Goal: Use online tool/utility: Utilize a website feature to perform a specific function

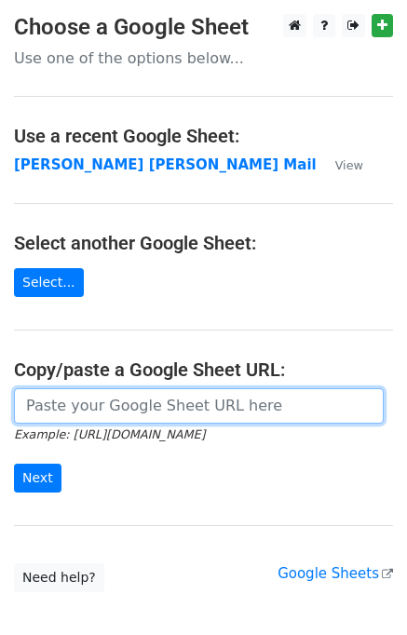
click at [81, 403] on input "url" at bounding box center [199, 405] width 370 height 35
click at [101, 407] on input "url" at bounding box center [199, 405] width 370 height 35
drag, startPoint x: 81, startPoint y: 402, endPoint x: 100, endPoint y: 408, distance: 19.4
click at [99, 409] on input "url" at bounding box center [199, 405] width 370 height 35
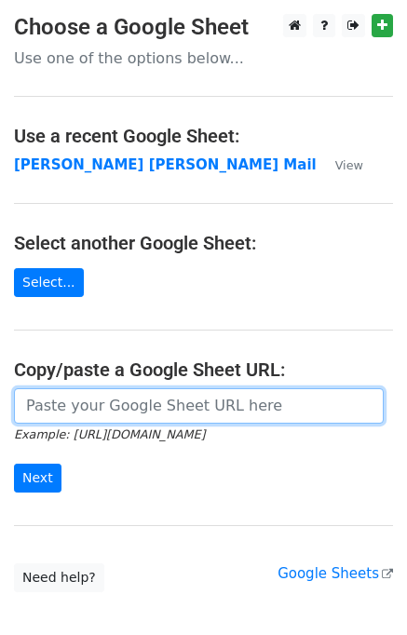
click at [100, 414] on input "url" at bounding box center [199, 405] width 370 height 35
click at [106, 401] on input "url" at bounding box center [199, 405] width 370 height 35
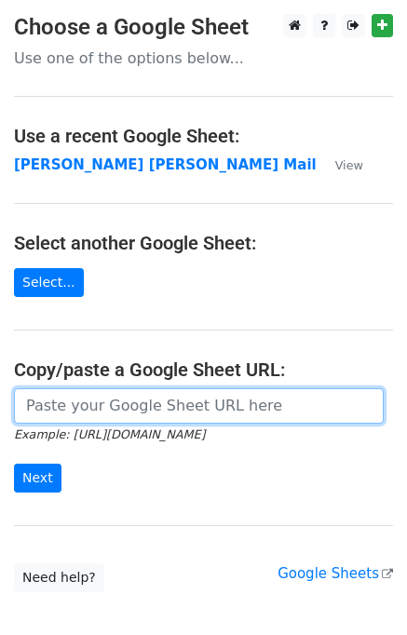
click at [106, 399] on input "url" at bounding box center [199, 405] width 370 height 35
click at [108, 405] on input "url" at bounding box center [199, 405] width 370 height 35
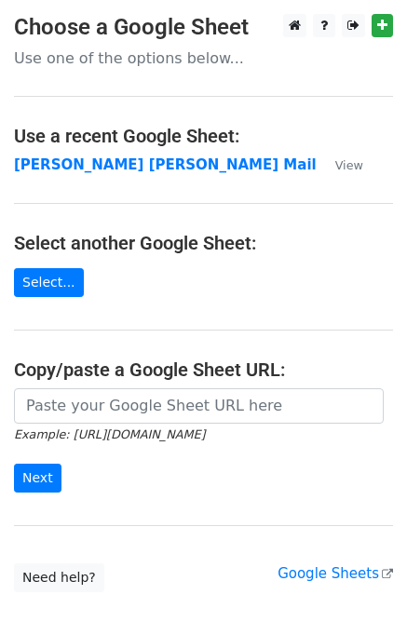
click at [101, 434] on small "Example: [URL][DOMAIN_NAME]" at bounding box center [109, 434] width 191 height 14
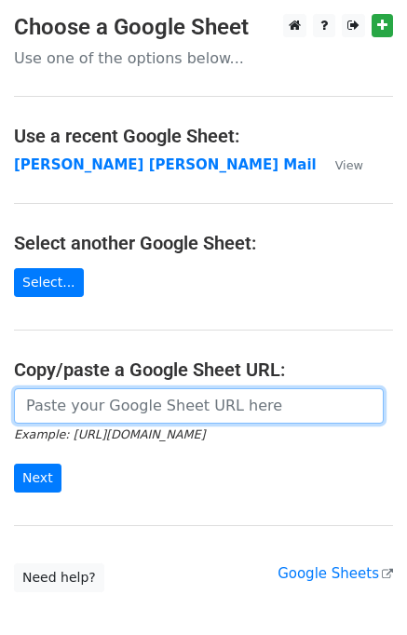
click at [99, 415] on input "url" at bounding box center [199, 405] width 370 height 35
type input "[URL][DOMAIN_NAME]"
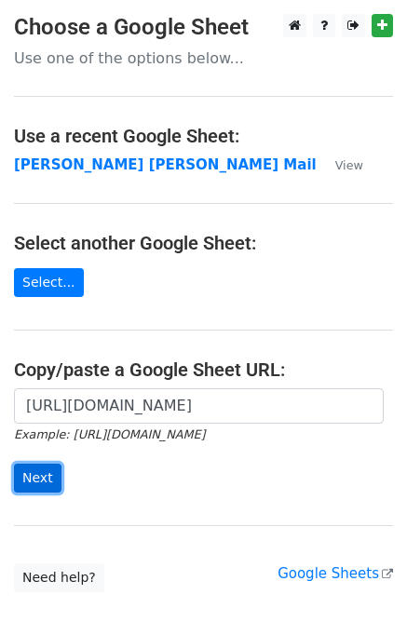
click at [29, 474] on input "Next" at bounding box center [37, 478] width 47 height 29
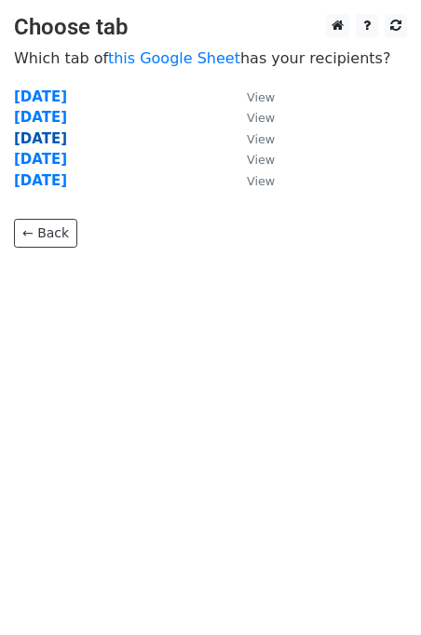
click at [67, 143] on strong "[DATE]" at bounding box center [40, 138] width 53 height 17
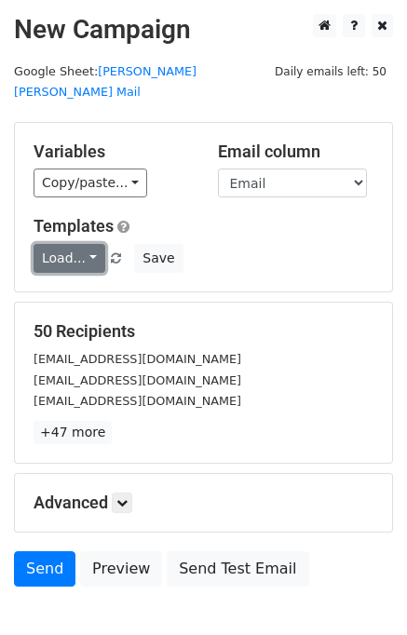
click at [60, 244] on link "Load..." at bounding box center [70, 258] width 72 height 29
